Goal: Browse casually: Explore the website without a specific task or goal

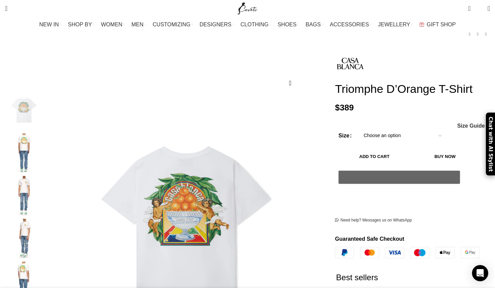
scroll to position [37, 0]
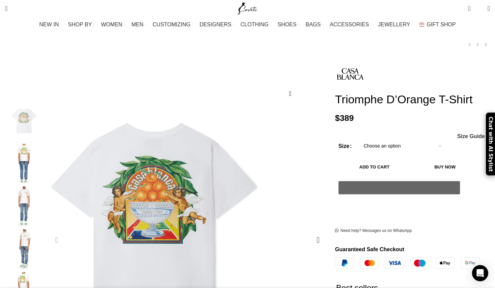
click at [224, 189] on img "1 / 6" at bounding box center [155, 224] width 270 height 338
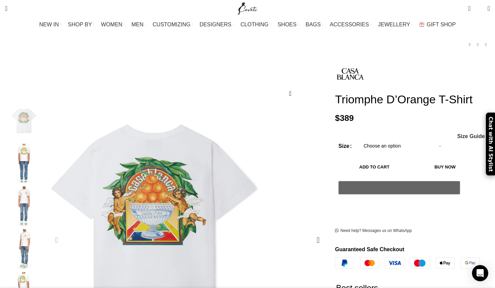
scroll to position [0, 996]
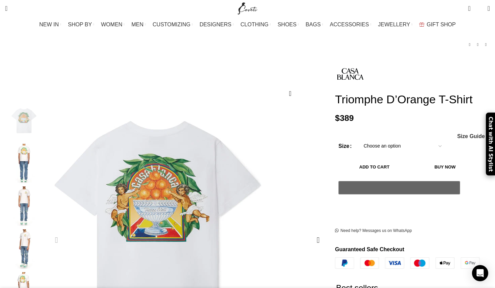
click at [208, 193] on img "1 / 6" at bounding box center [158, 222] width 270 height 338
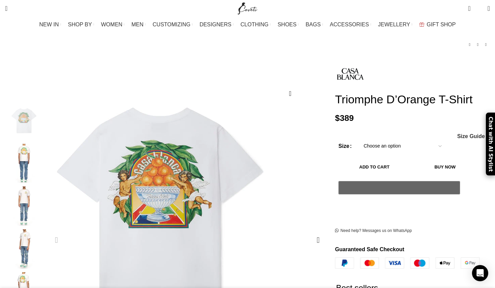
click at [196, 219] on img "1 / 6" at bounding box center [161, 209] width 270 height 338
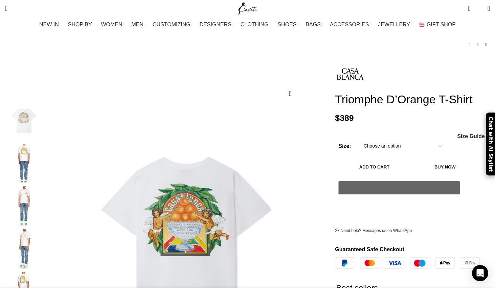
click at [45, 117] on img "1 / 6" at bounding box center [23, 121] width 41 height 40
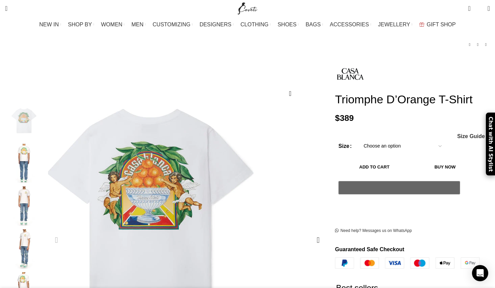
click at [243, 217] on img "1 / 6" at bounding box center [151, 210] width 270 height 338
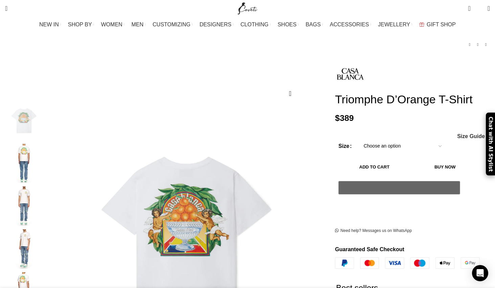
click at [45, 119] on img "1 / 6" at bounding box center [23, 121] width 41 height 40
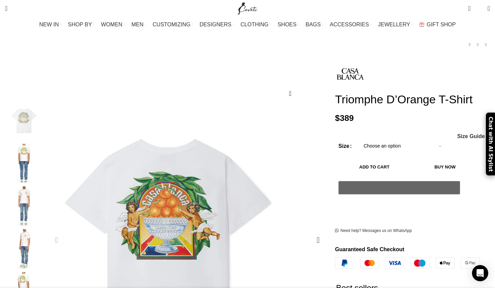
click at [158, 158] on img "1 / 6" at bounding box center [169, 240] width 270 height 338
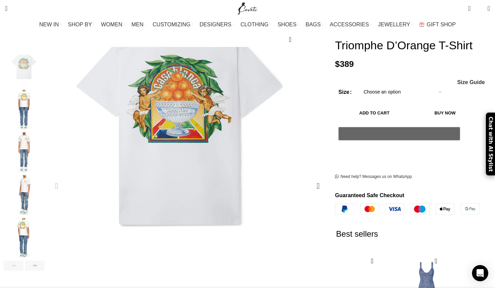
scroll to position [0, 1067]
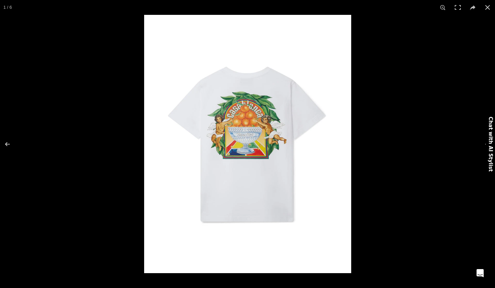
click at [245, 134] on img at bounding box center [247, 144] width 207 height 259
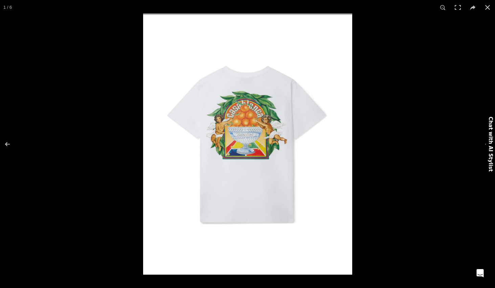
click at [245, 134] on img at bounding box center [247, 144] width 209 height 261
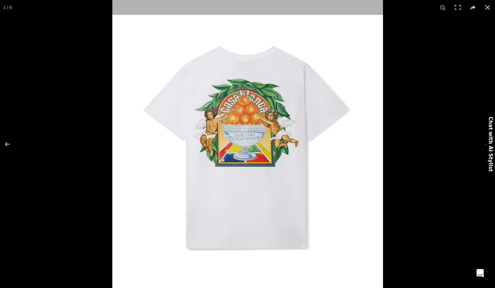
click at [245, 134] on img at bounding box center [247, 147] width 270 height 338
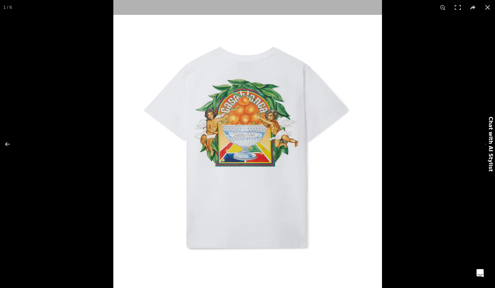
click at [245, 134] on img at bounding box center [247, 147] width 268 height 336
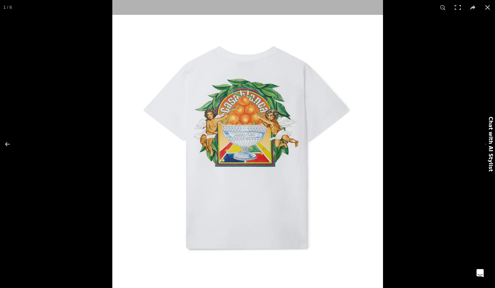
click at [245, 134] on img at bounding box center [247, 147] width 270 height 338
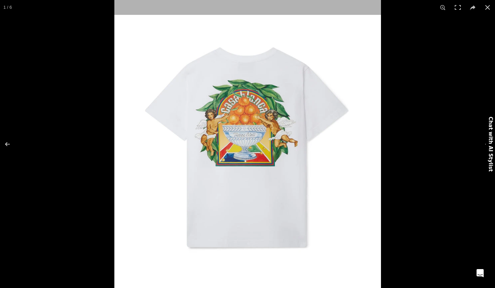
click at [245, 134] on img at bounding box center [247, 146] width 267 height 333
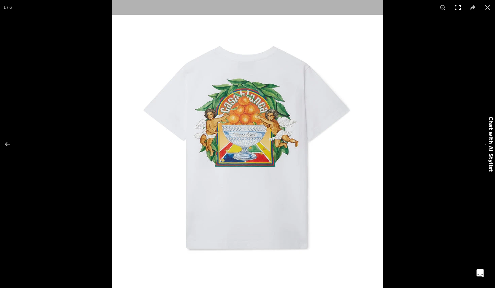
click at [458, 9] on button at bounding box center [457, 7] width 15 height 15
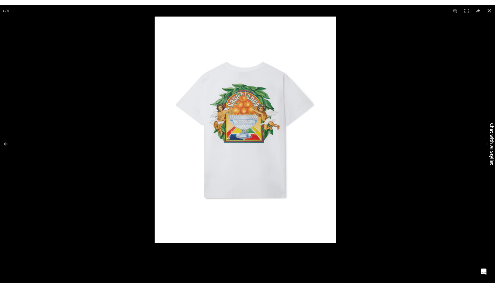
scroll to position [0, 1139]
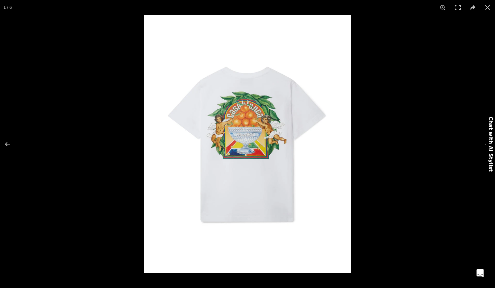
click at [247, 126] on img at bounding box center [247, 144] width 207 height 259
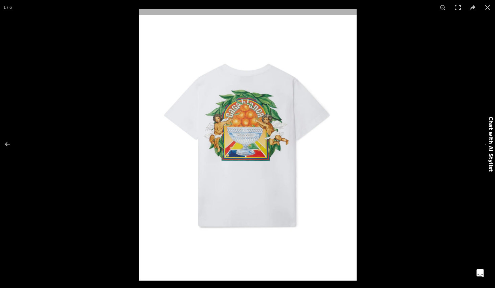
click at [247, 126] on img at bounding box center [247, 145] width 217 height 272
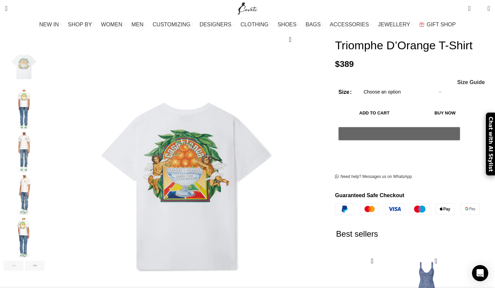
click at [45, 95] on img "2 / 6" at bounding box center [23, 110] width 41 height 40
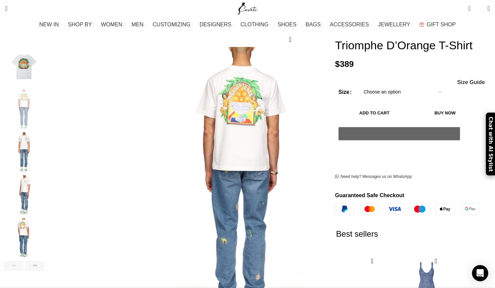
scroll to position [0, 0]
